Goal: Task Accomplishment & Management: Manage account settings

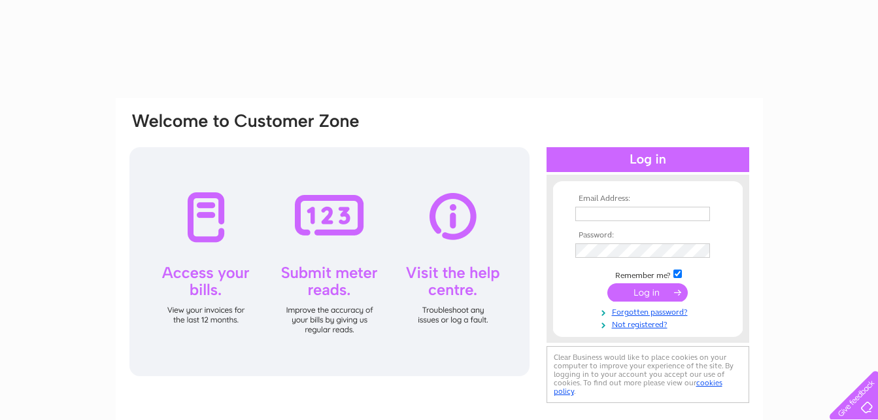
type input "accounts@midcamengineering.co.uk"
click at [643, 292] on input "submit" at bounding box center [647, 292] width 80 height 18
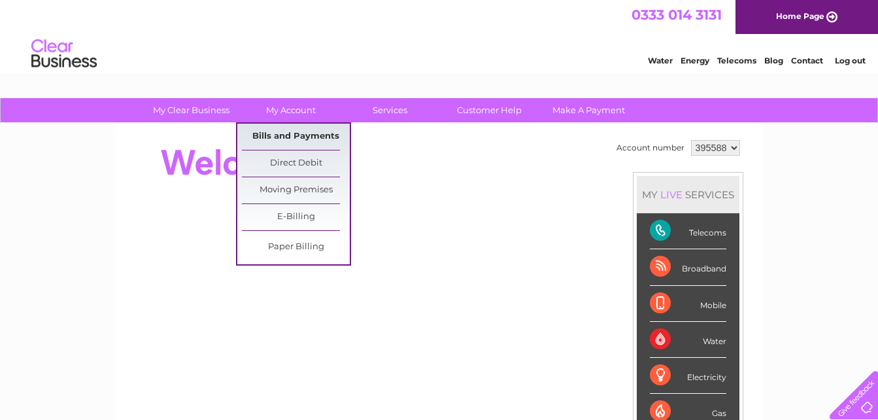
click at [284, 131] on link "Bills and Payments" at bounding box center [296, 137] width 108 height 26
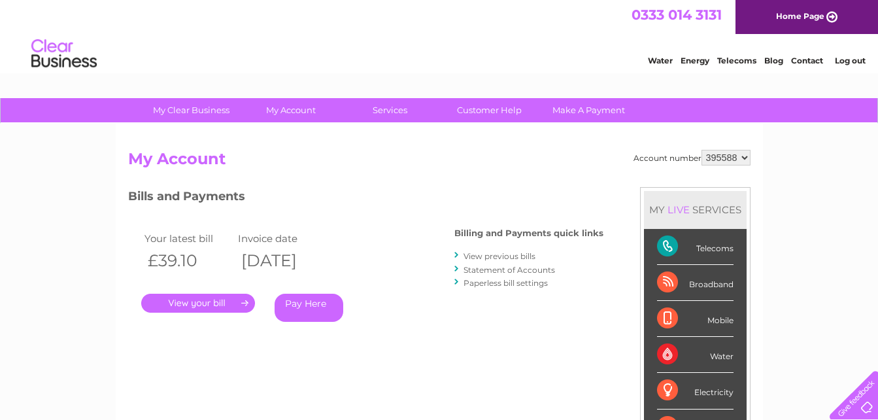
click at [194, 295] on link "." at bounding box center [198, 303] width 114 height 19
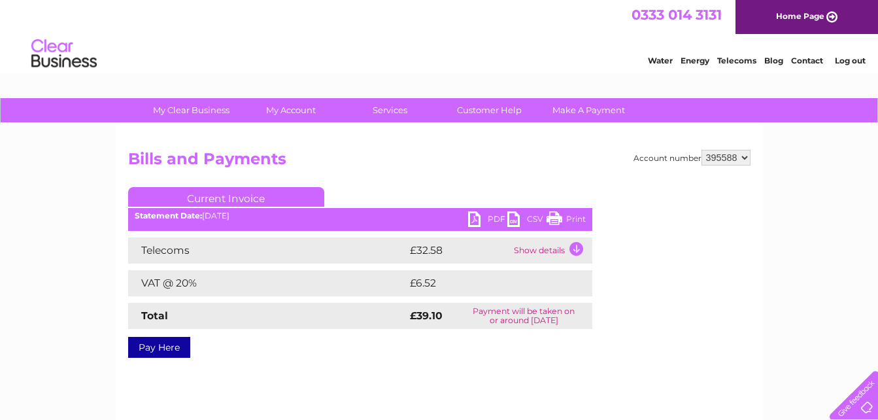
click at [476, 219] on link "PDF" at bounding box center [487, 220] width 39 height 19
click at [853, 59] on link "Log out" at bounding box center [850, 61] width 31 height 10
